Goal: Task Accomplishment & Management: Use online tool/utility

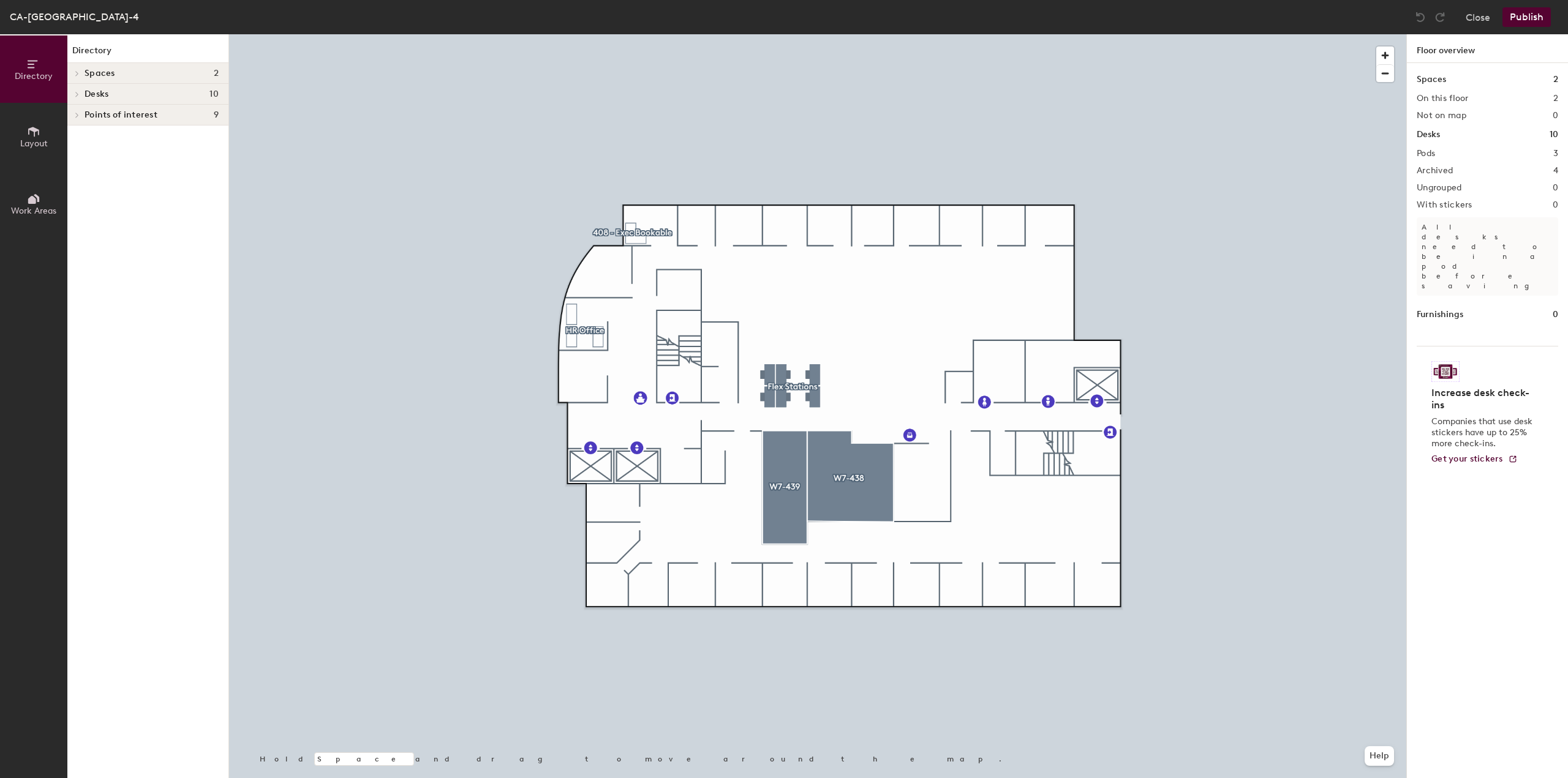
click at [122, 90] on h4 "Desks 10" at bounding box center [152, 94] width 134 height 10
click at [40, 132] on icon at bounding box center [34, 132] width 13 height 13
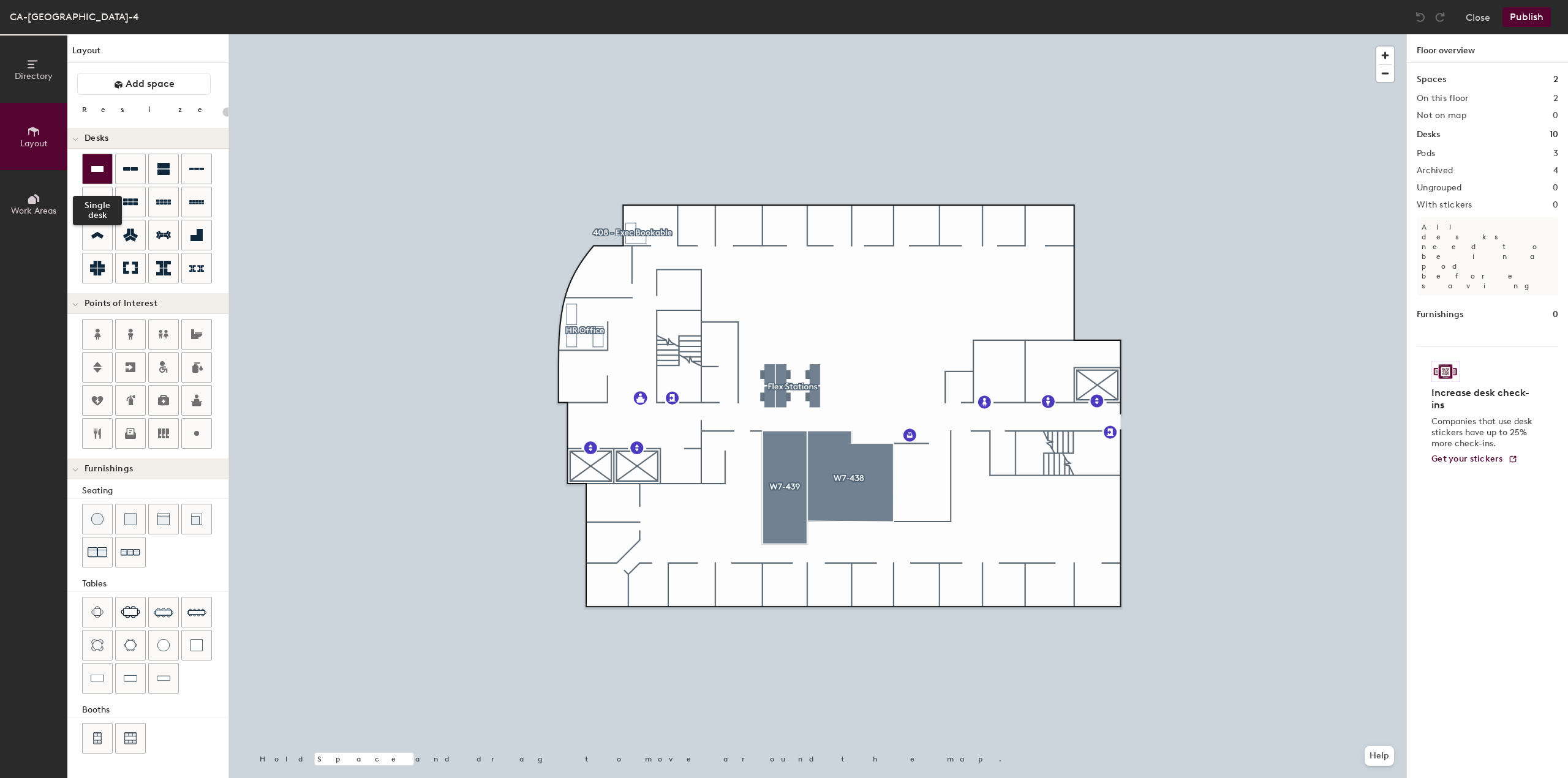
click at [104, 174] on div at bounding box center [98, 169] width 30 height 30
type input "120"
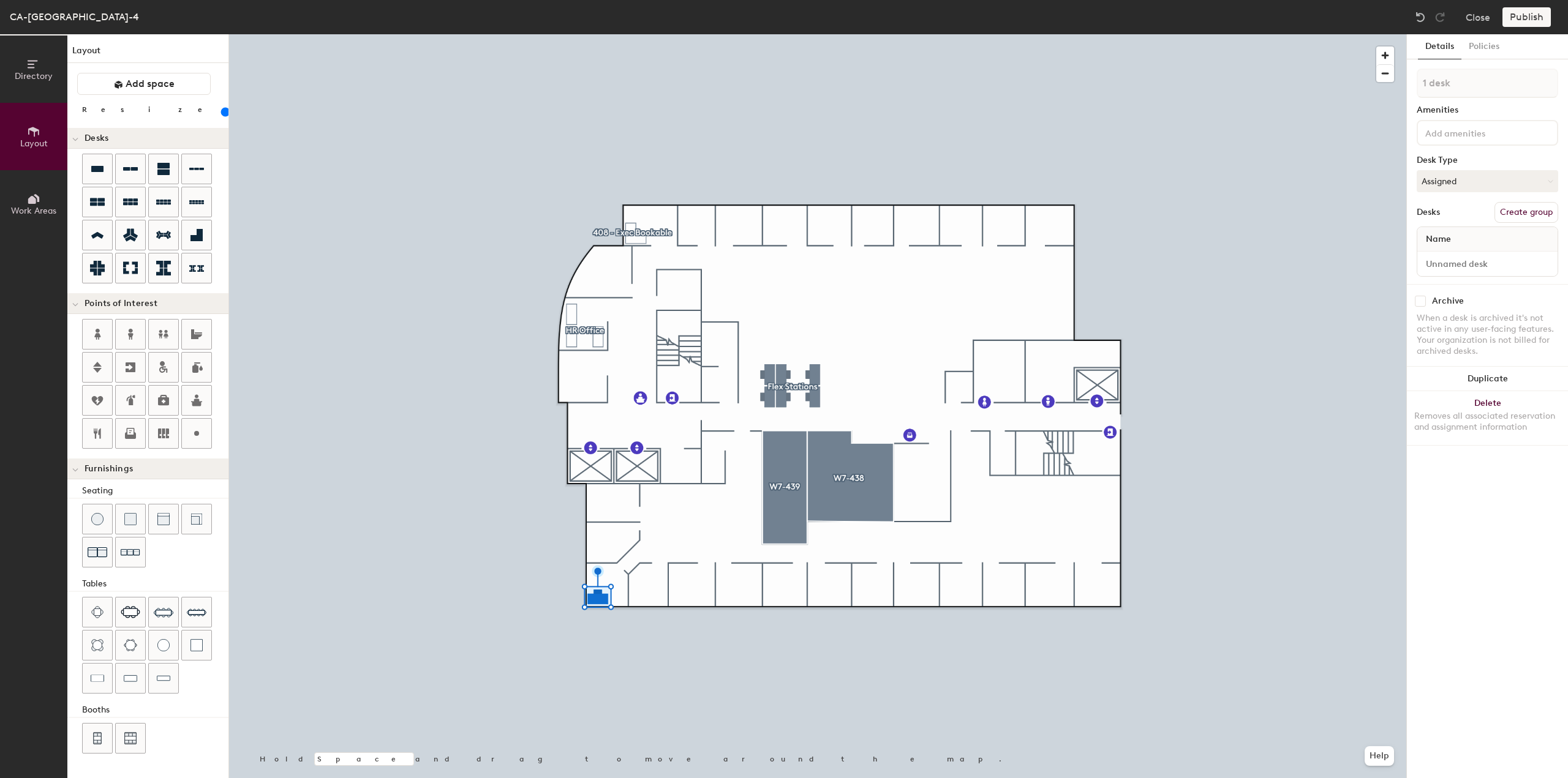
click at [1515, 210] on button "Create group" at bounding box center [1526, 213] width 63 height 21
click at [1403, 89] on div "Directory Layout Work Areas Layout Add space Resize Desks Points of Interest Fu…" at bounding box center [784, 407] width 1568 height 744
type input "[PERSON_NAME] Office"
click at [1464, 266] on input "Desk 1" at bounding box center [1487, 264] width 135 height 17
type input "419"
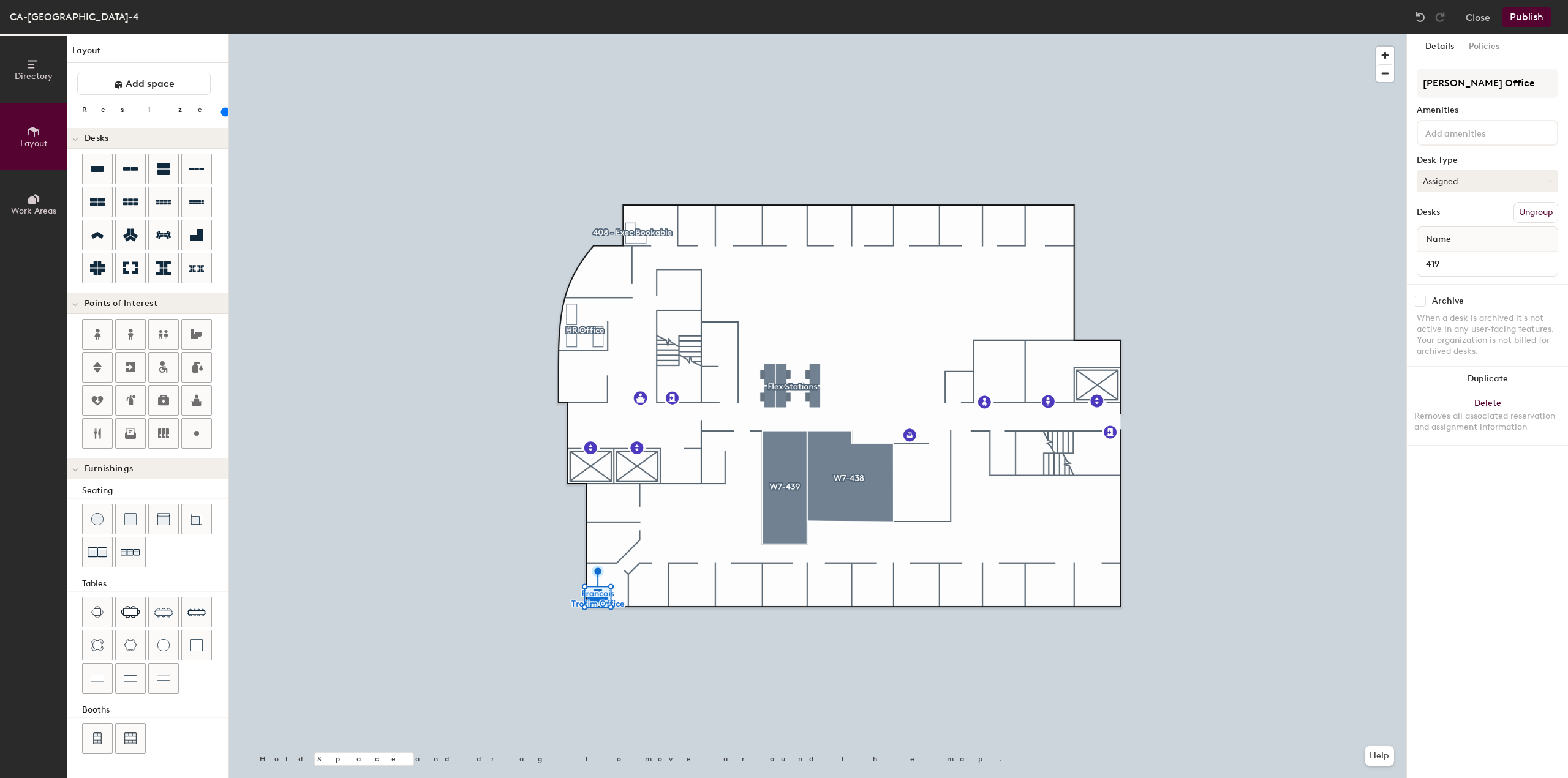
click at [1468, 181] on button "Assigned" at bounding box center [1488, 182] width 142 height 22
click at [1465, 253] on div "Hoteled" at bounding box center [1478, 257] width 122 height 19
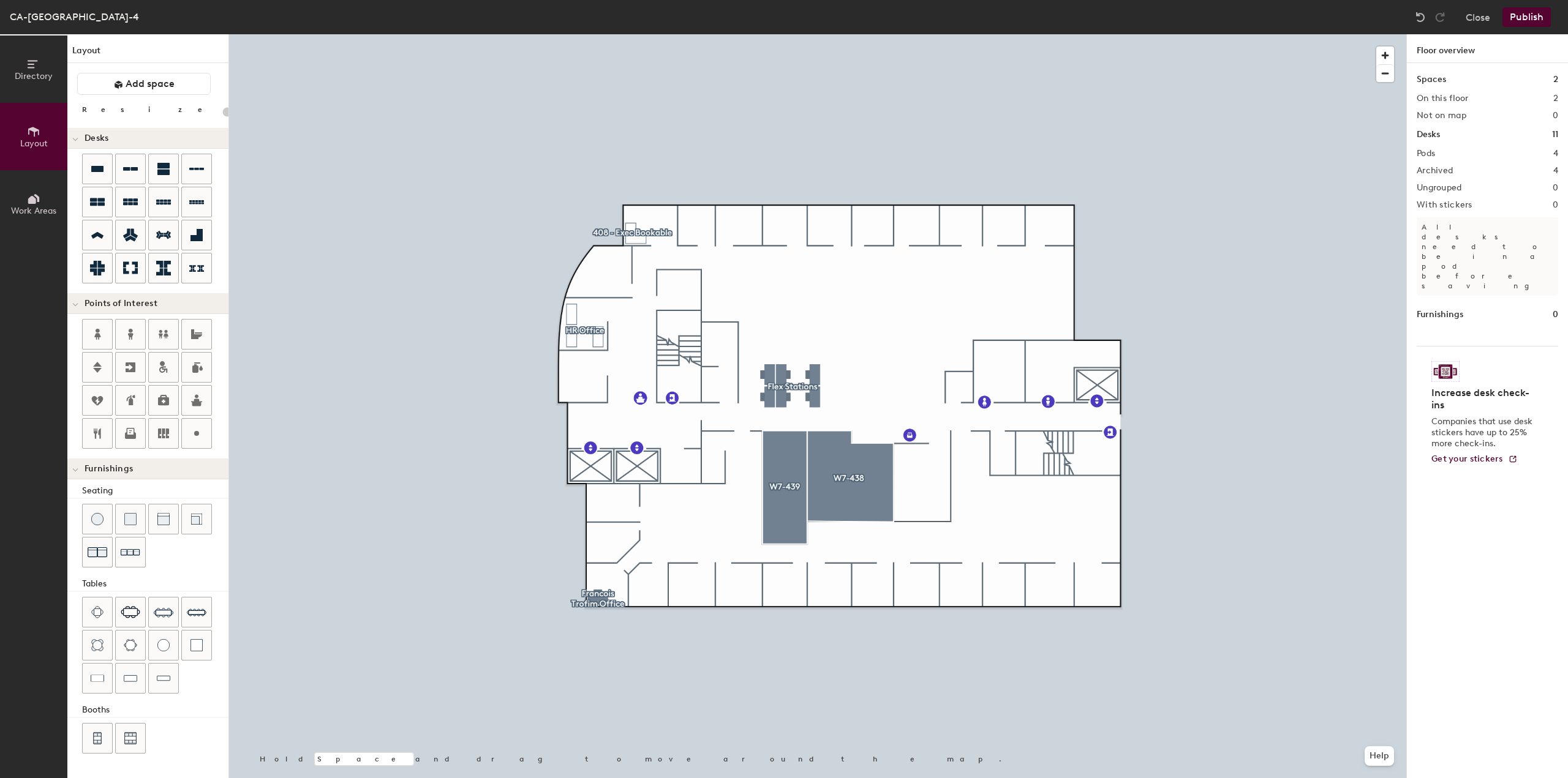
click at [1531, 11] on button "Publish" at bounding box center [1527, 17] width 49 height 20
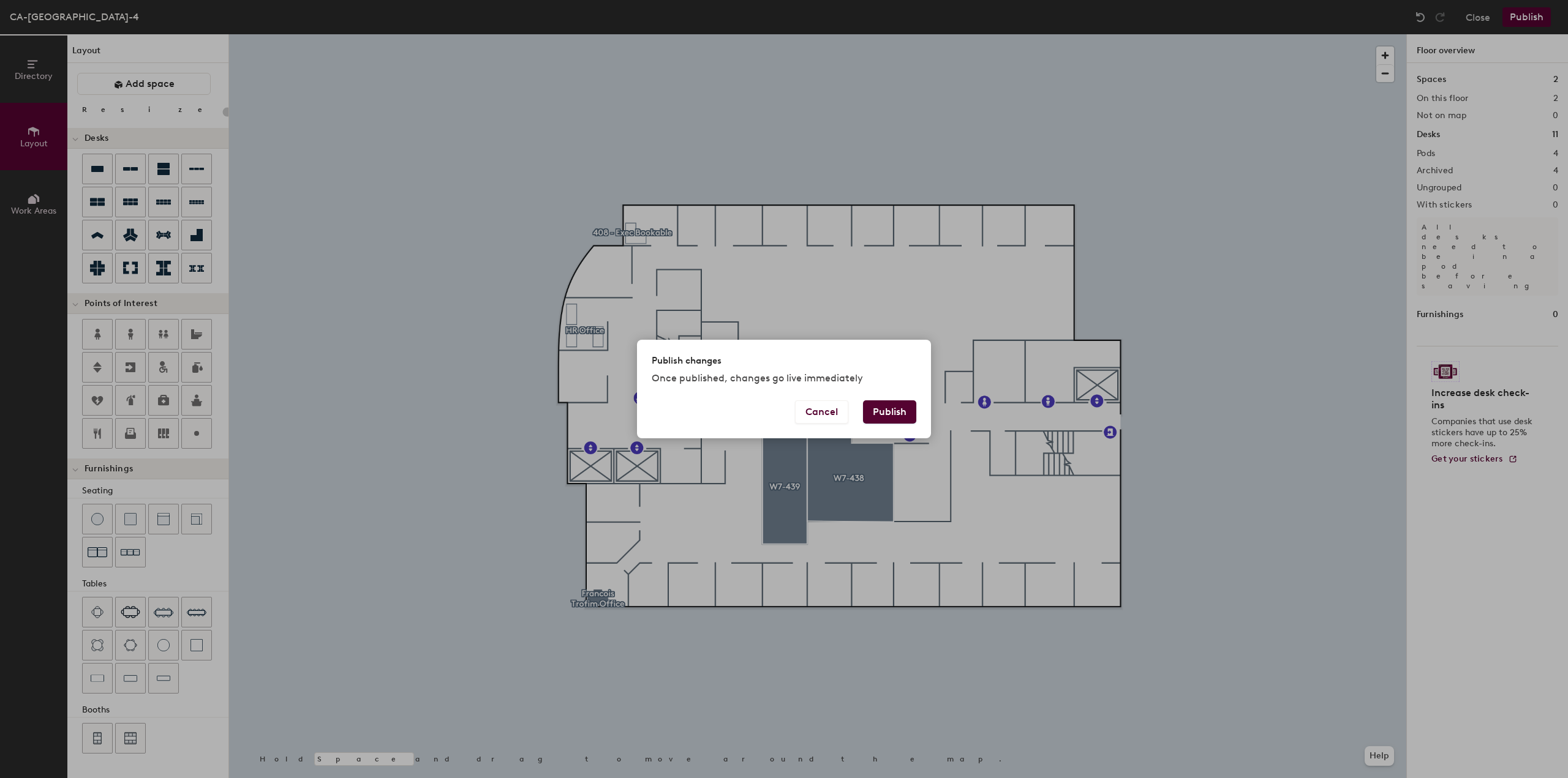
click at [896, 417] on button "Publish" at bounding box center [889, 411] width 53 height 23
type input "20"
